Goal: Check status: Check status

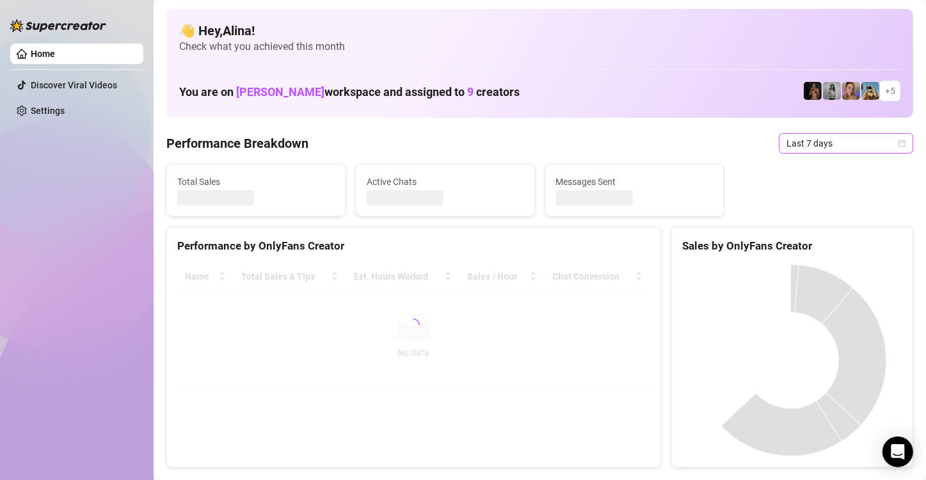
click at [844, 143] on span "Last 7 days" at bounding box center [846, 143] width 119 height 19
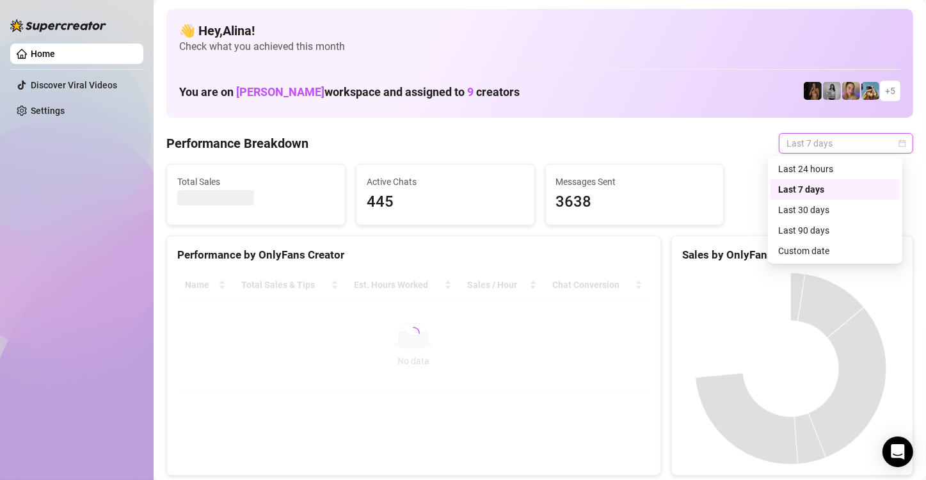
click at [830, 163] on div "Last 24 hours" at bounding box center [835, 169] width 114 height 14
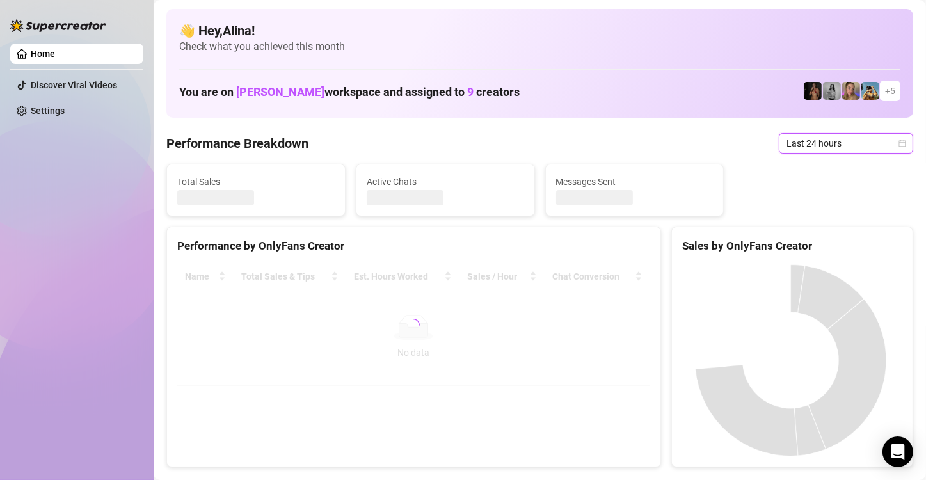
click at [829, 167] on div "Total Sales Active Chats Messages Sent" at bounding box center [539, 190] width 757 height 52
click at [814, 146] on span "Last 24 hours" at bounding box center [846, 143] width 119 height 19
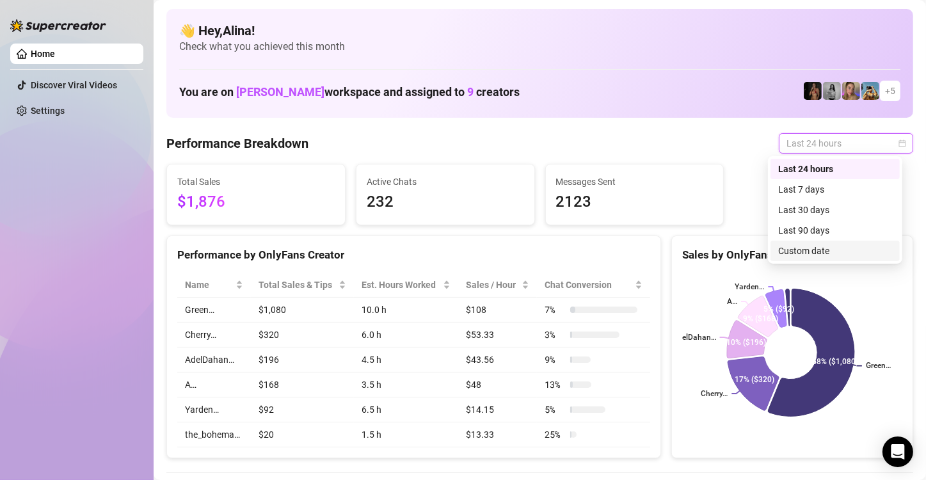
click at [796, 251] on div "Custom date" at bounding box center [835, 251] width 114 height 14
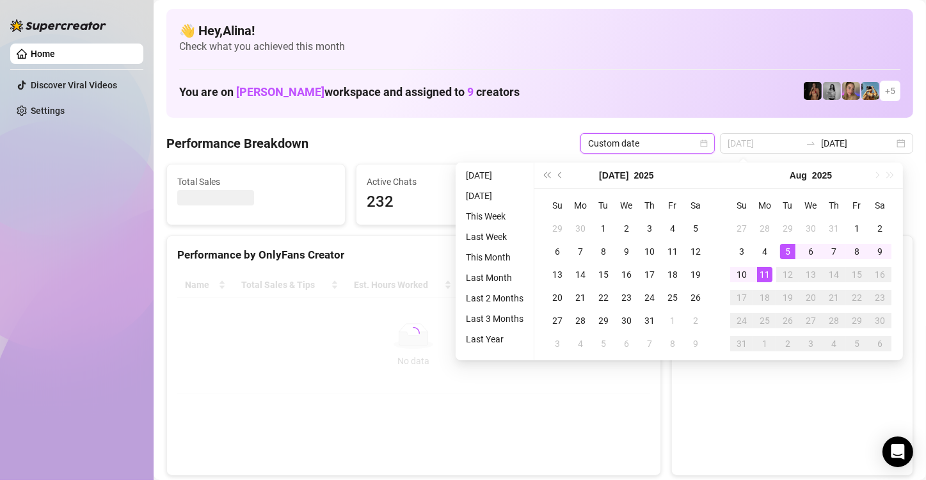
type input "[DATE]"
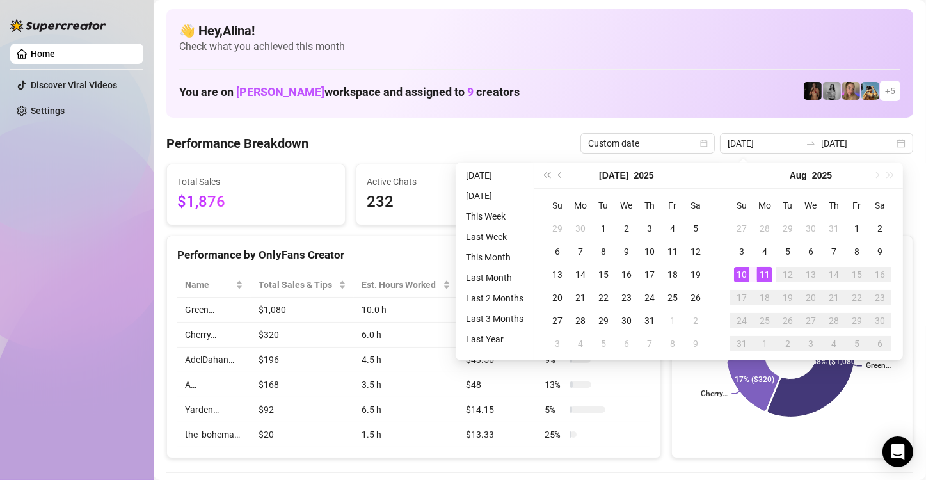
type input "[DATE]"
click at [767, 274] on div "11" at bounding box center [764, 274] width 15 height 15
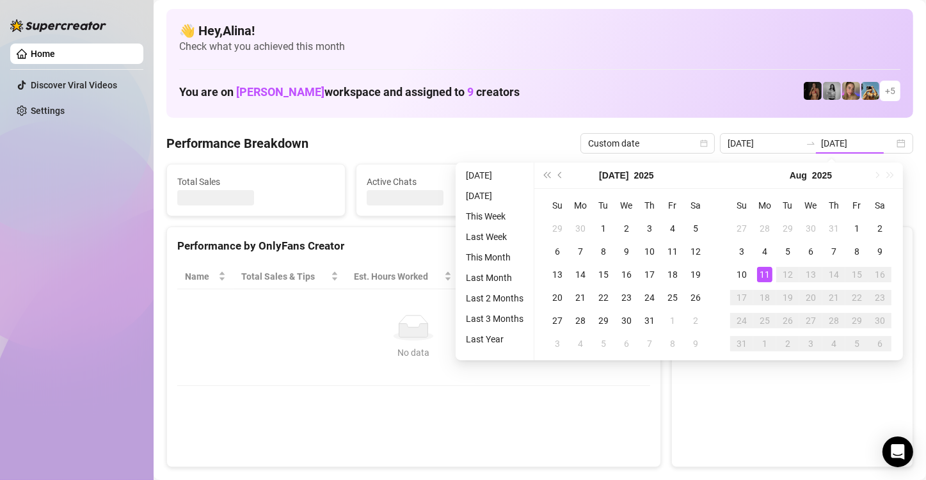
type input "[DATE]"
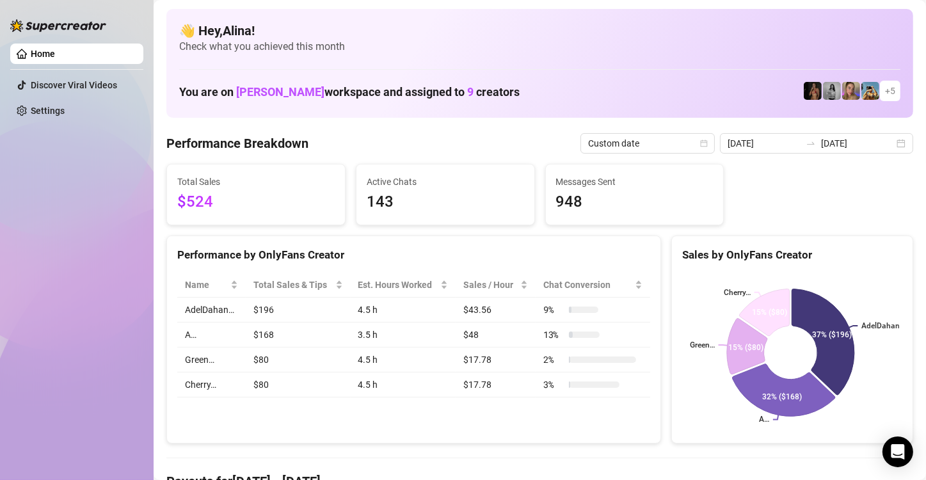
click at [234, 218] on div "Total Sales $524" at bounding box center [256, 194] width 178 height 60
